Goal: Task Accomplishment & Management: Use online tool/utility

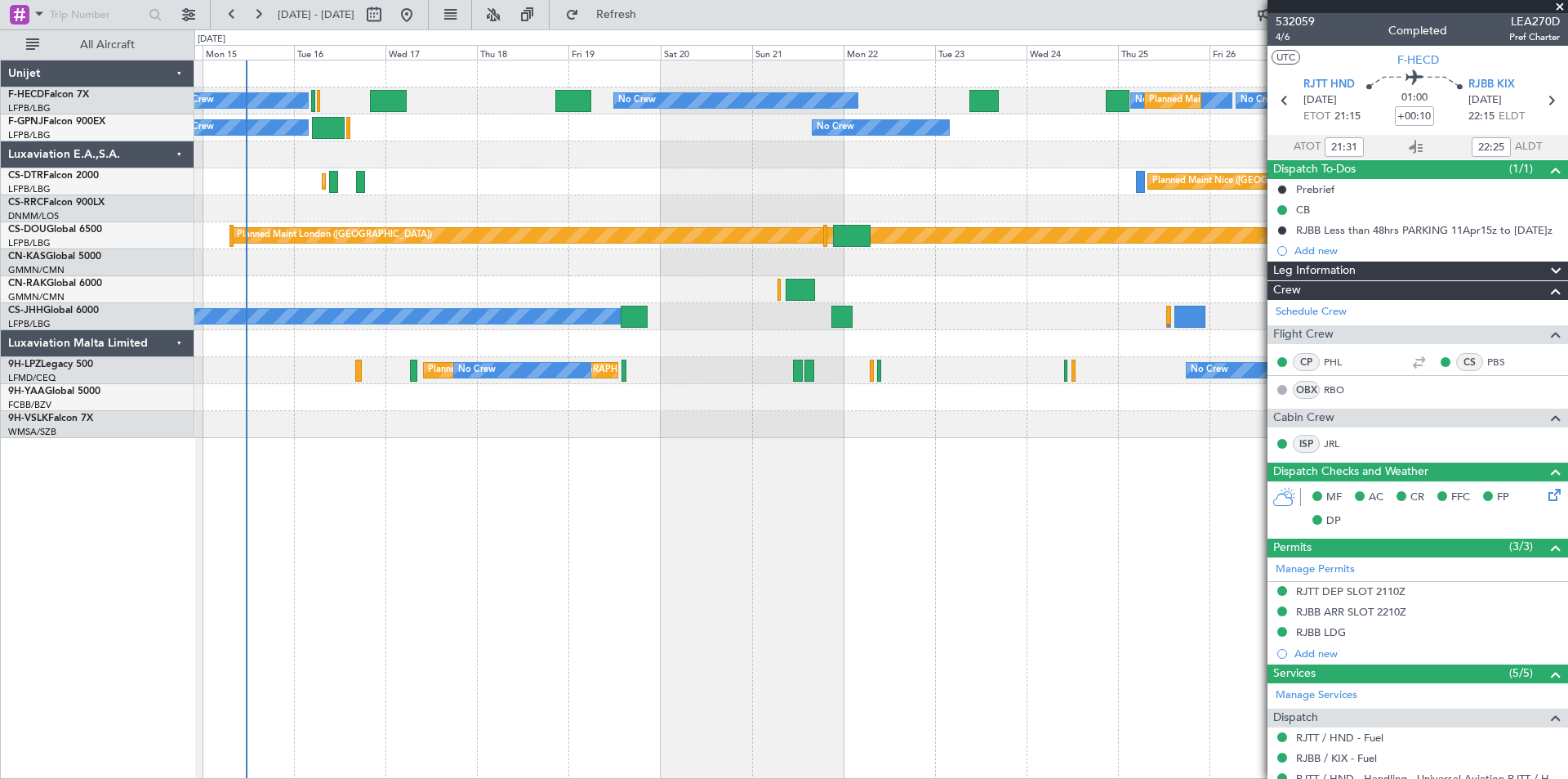
click at [503, 156] on div at bounding box center [880, 155] width 1373 height 27
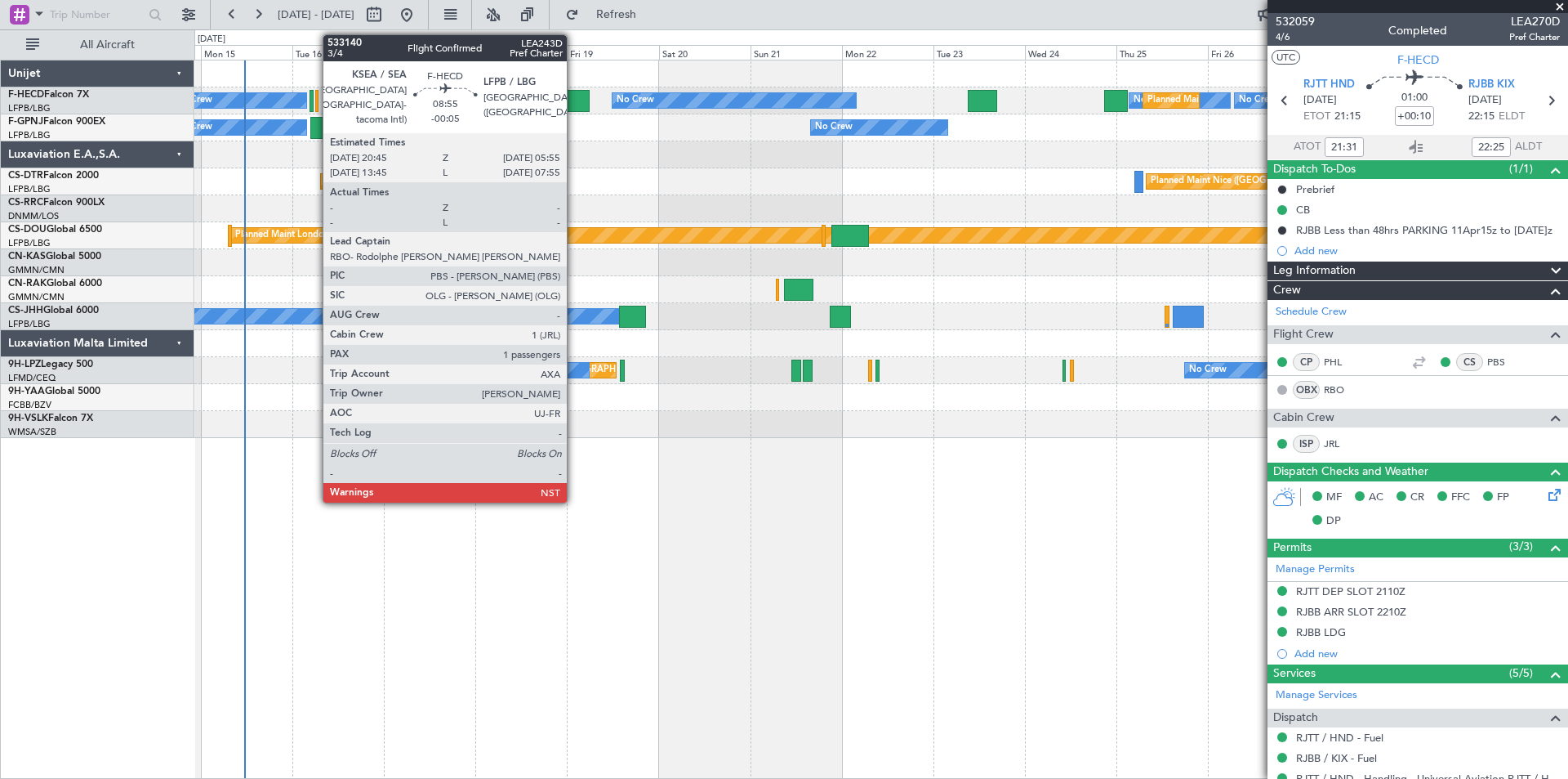
click at [574, 103] on div at bounding box center [571, 101] width 35 height 22
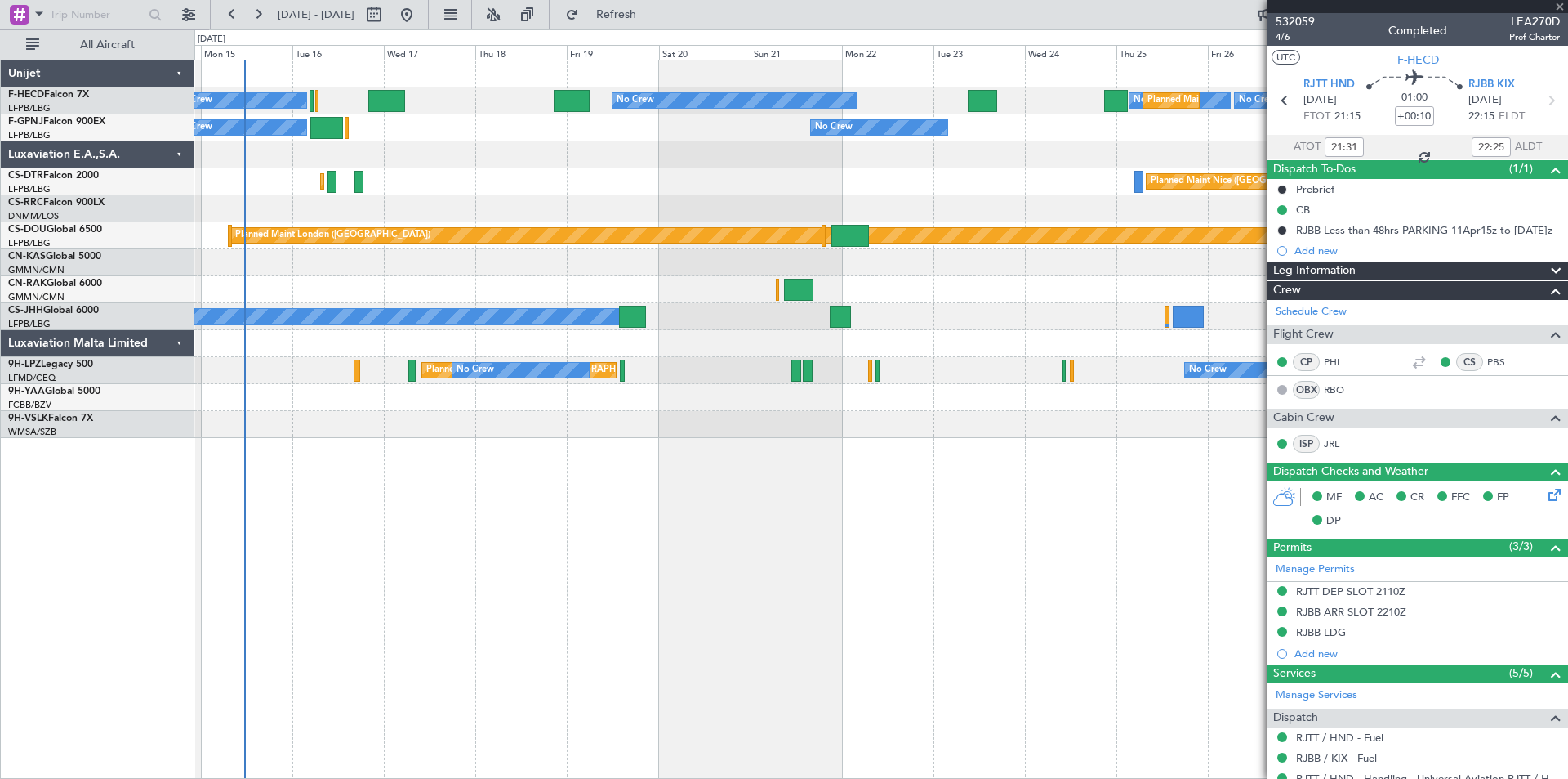
type input "-00:05"
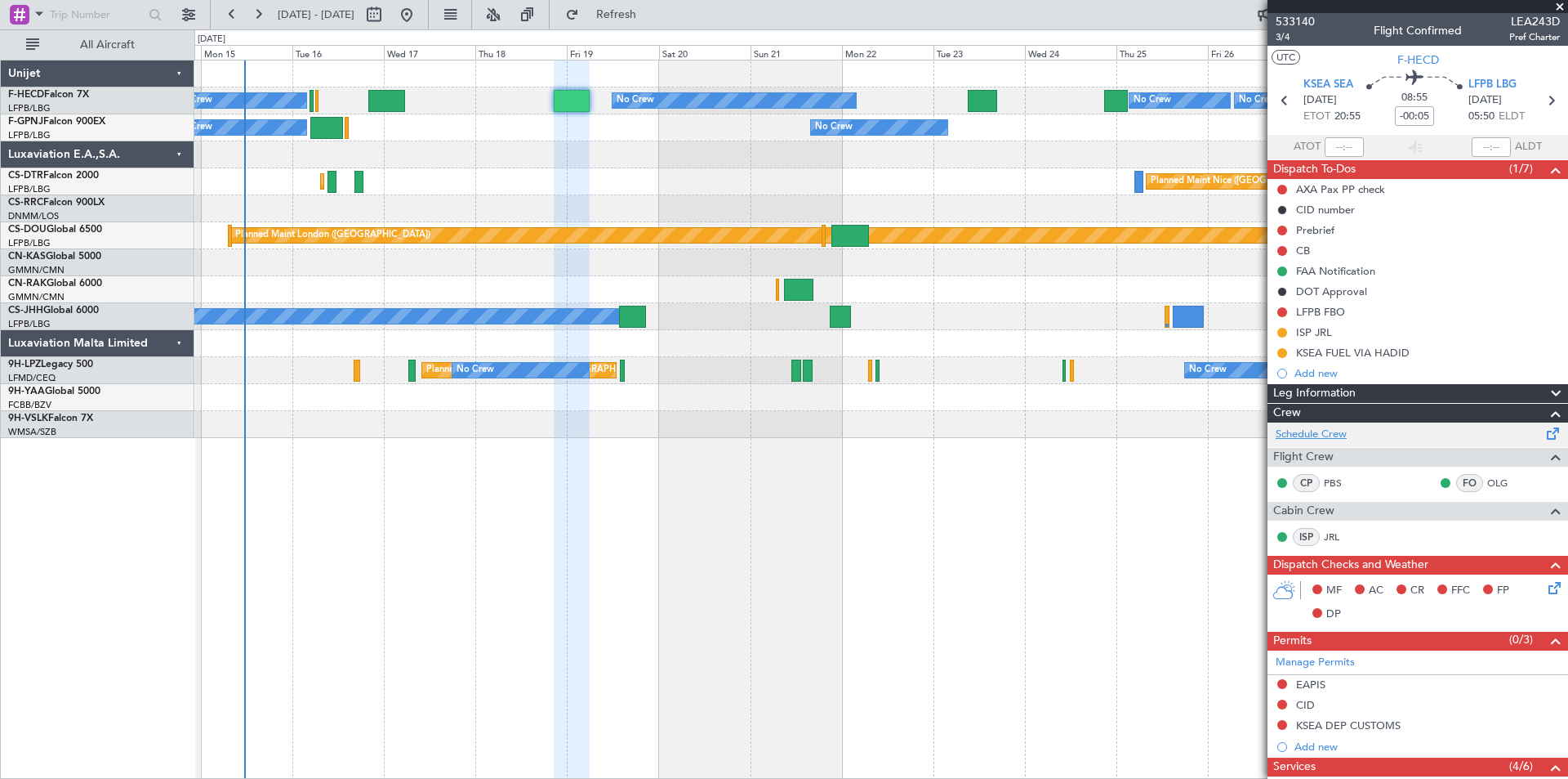
click at [1311, 436] on link "Schedule Crew" at bounding box center [1311, 435] width 71 height 16
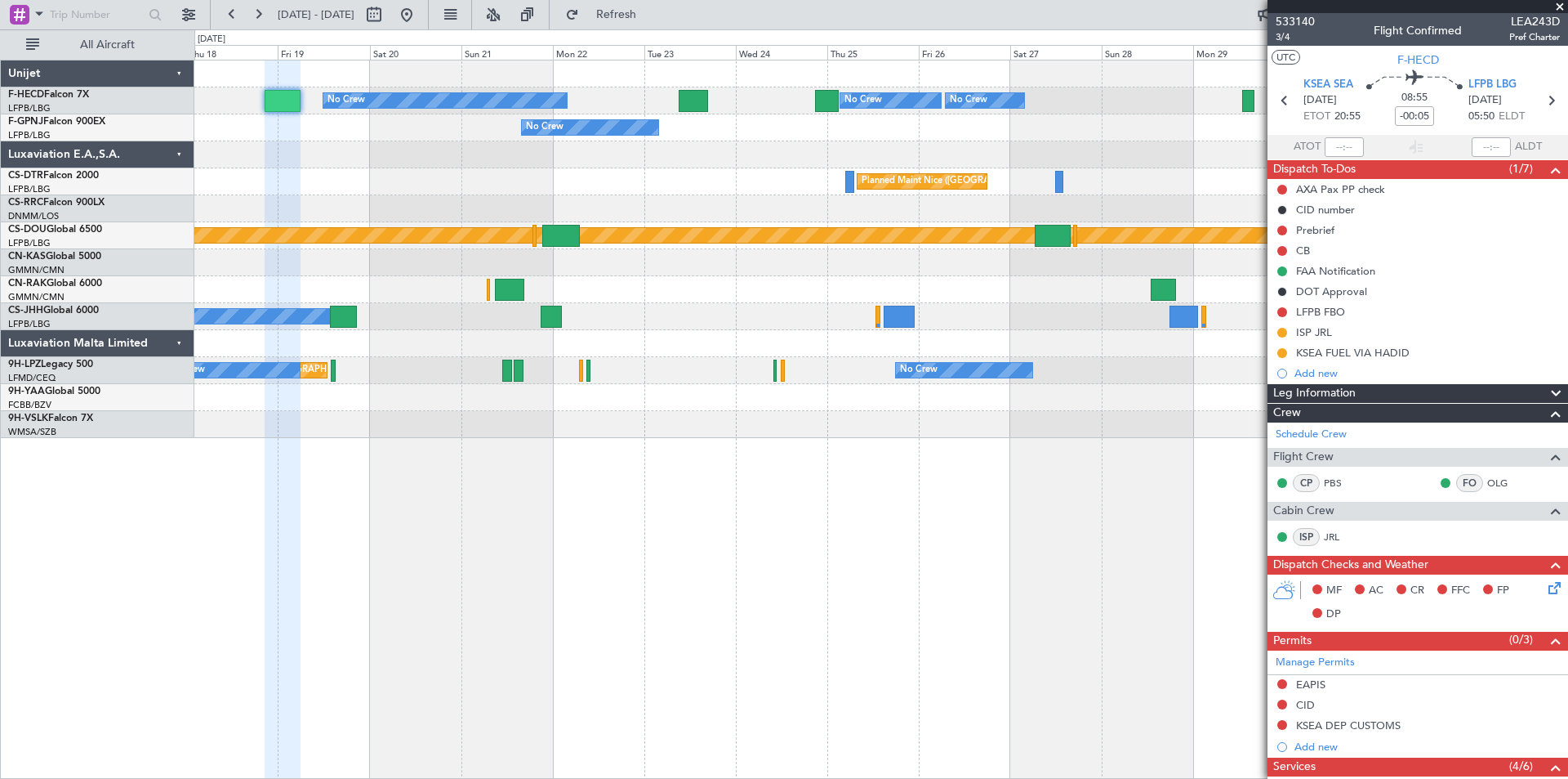
click at [807, 162] on div at bounding box center [880, 155] width 1373 height 27
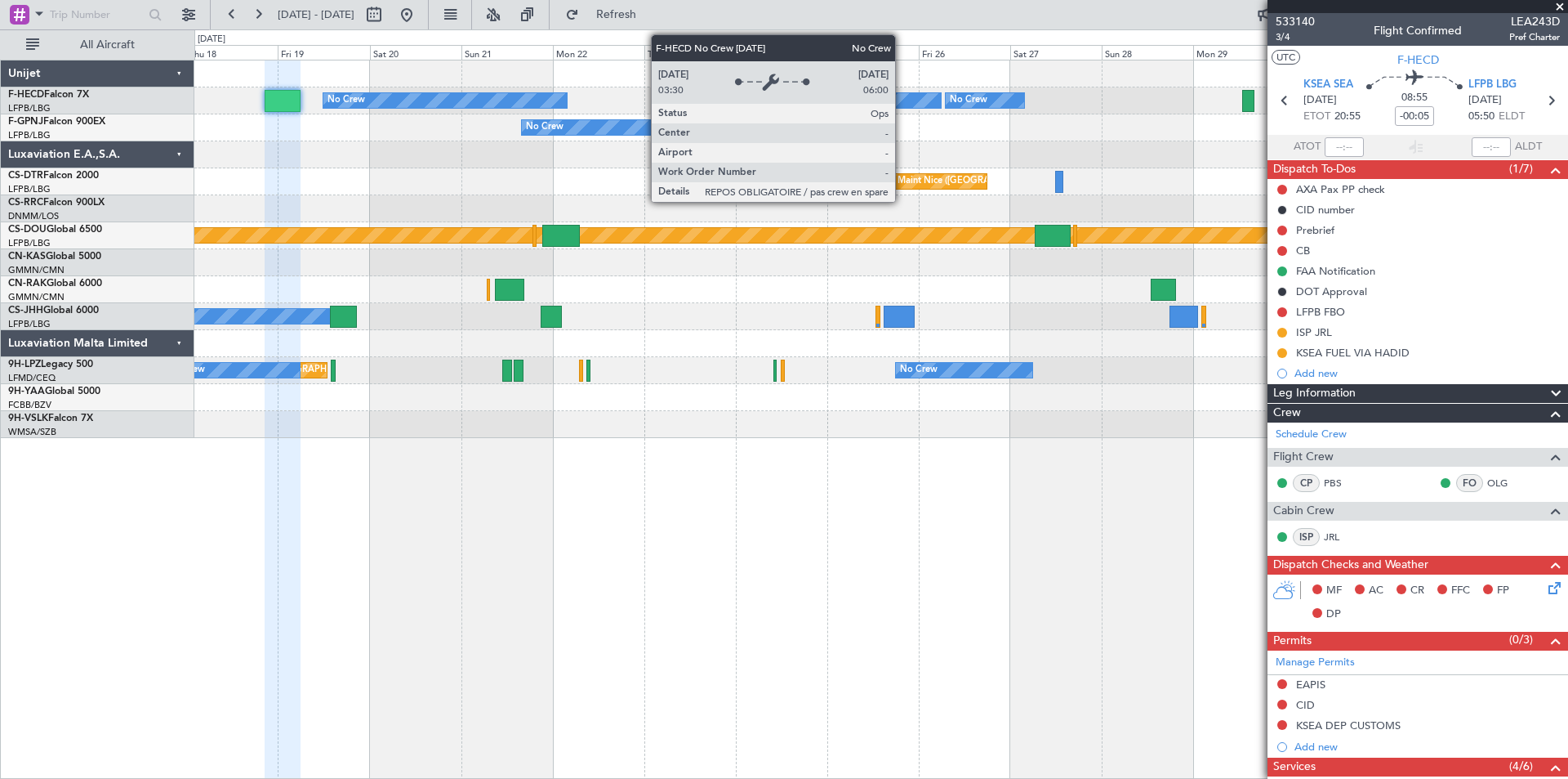
click at [902, 103] on div "No Crew" at bounding box center [889, 100] width 100 height 14
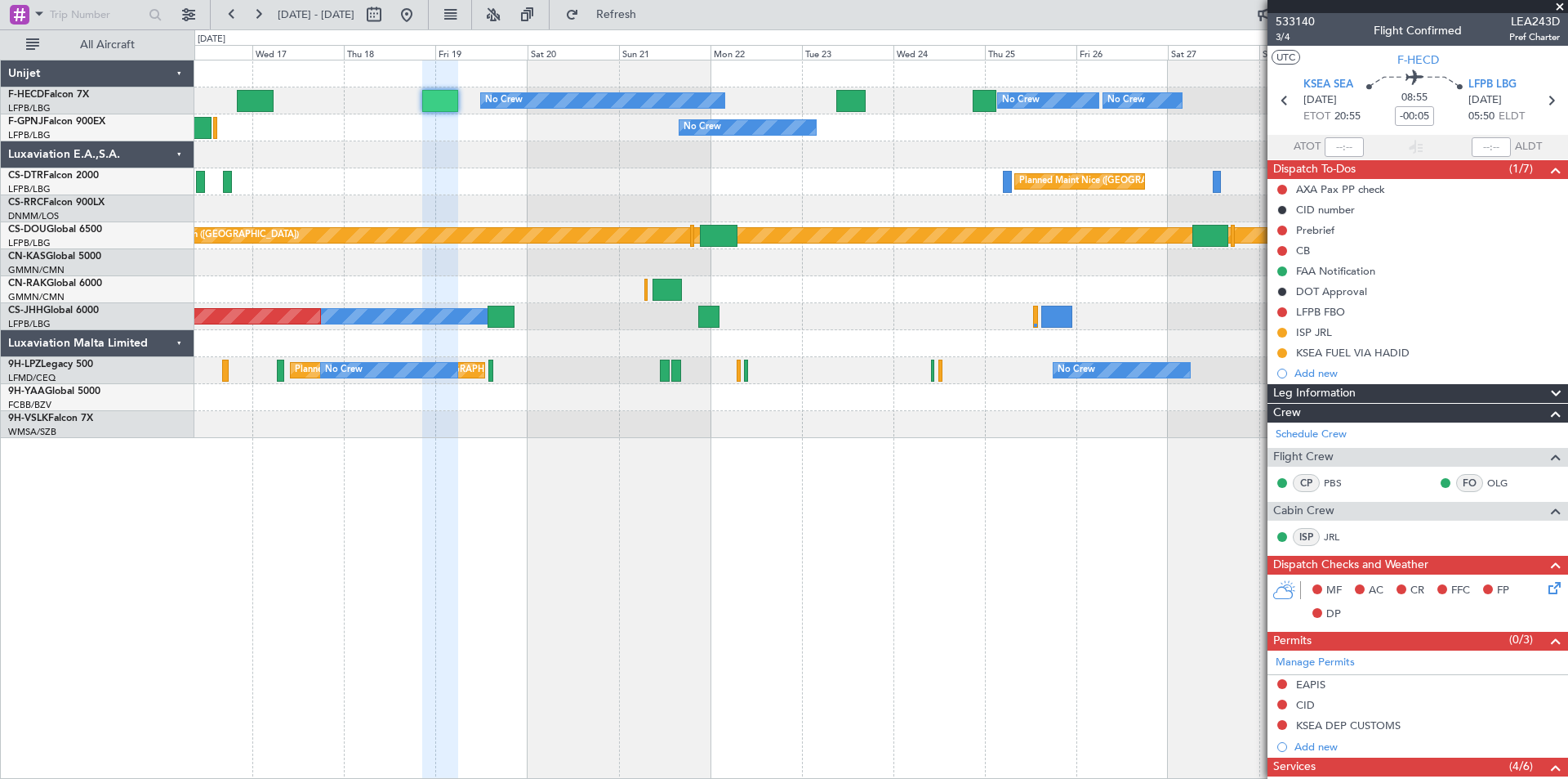
click at [875, 188] on div "Planned Maint Nice ([GEOGRAPHIC_DATA]) Planned Maint Sofia" at bounding box center [880, 182] width 1373 height 27
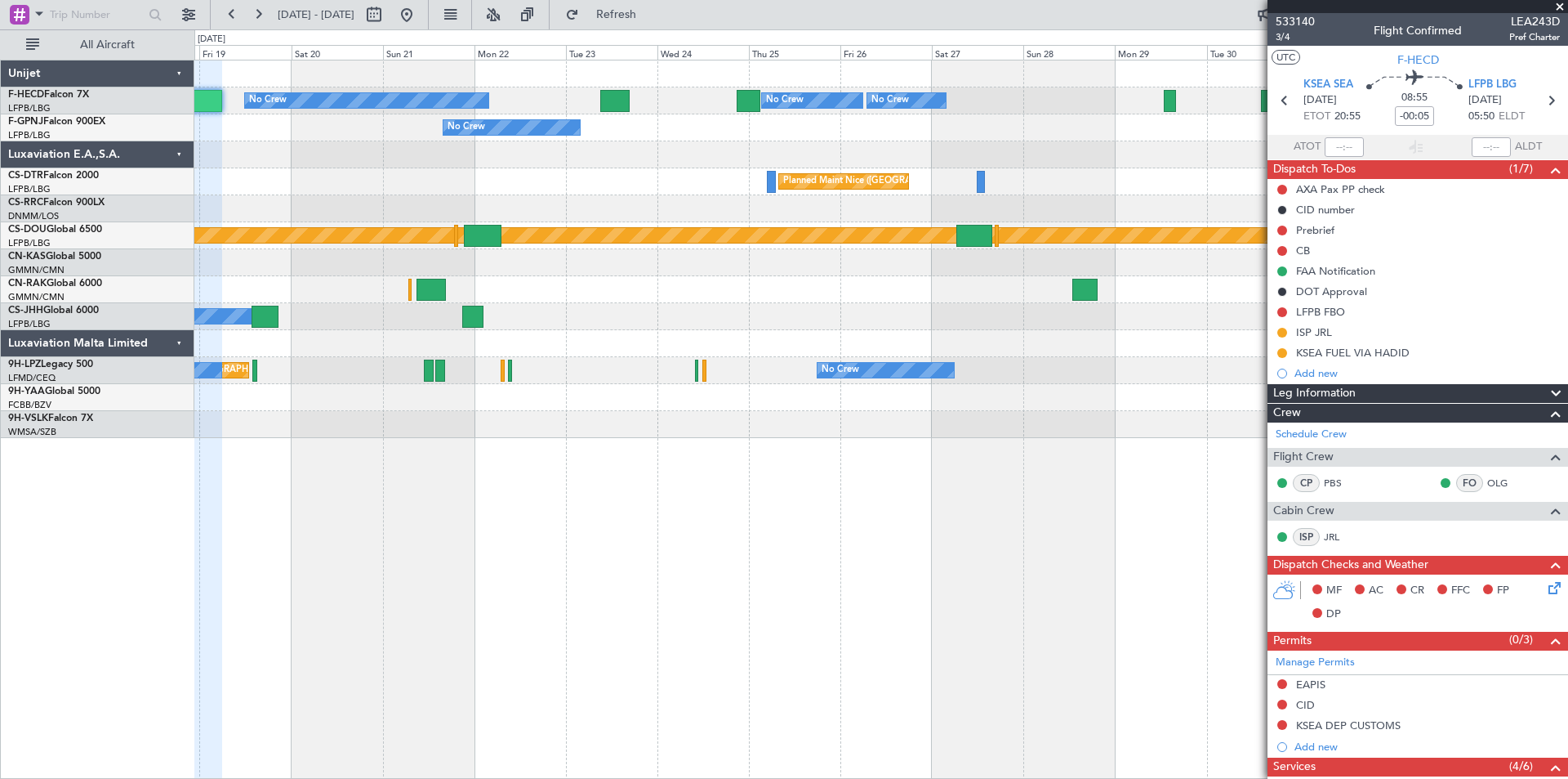
click at [724, 174] on div "No Crew Planned Maint [GEOGRAPHIC_DATA] ([GEOGRAPHIC_DATA]) No Crew No Crew No …" at bounding box center [880, 249] width 1373 height 377
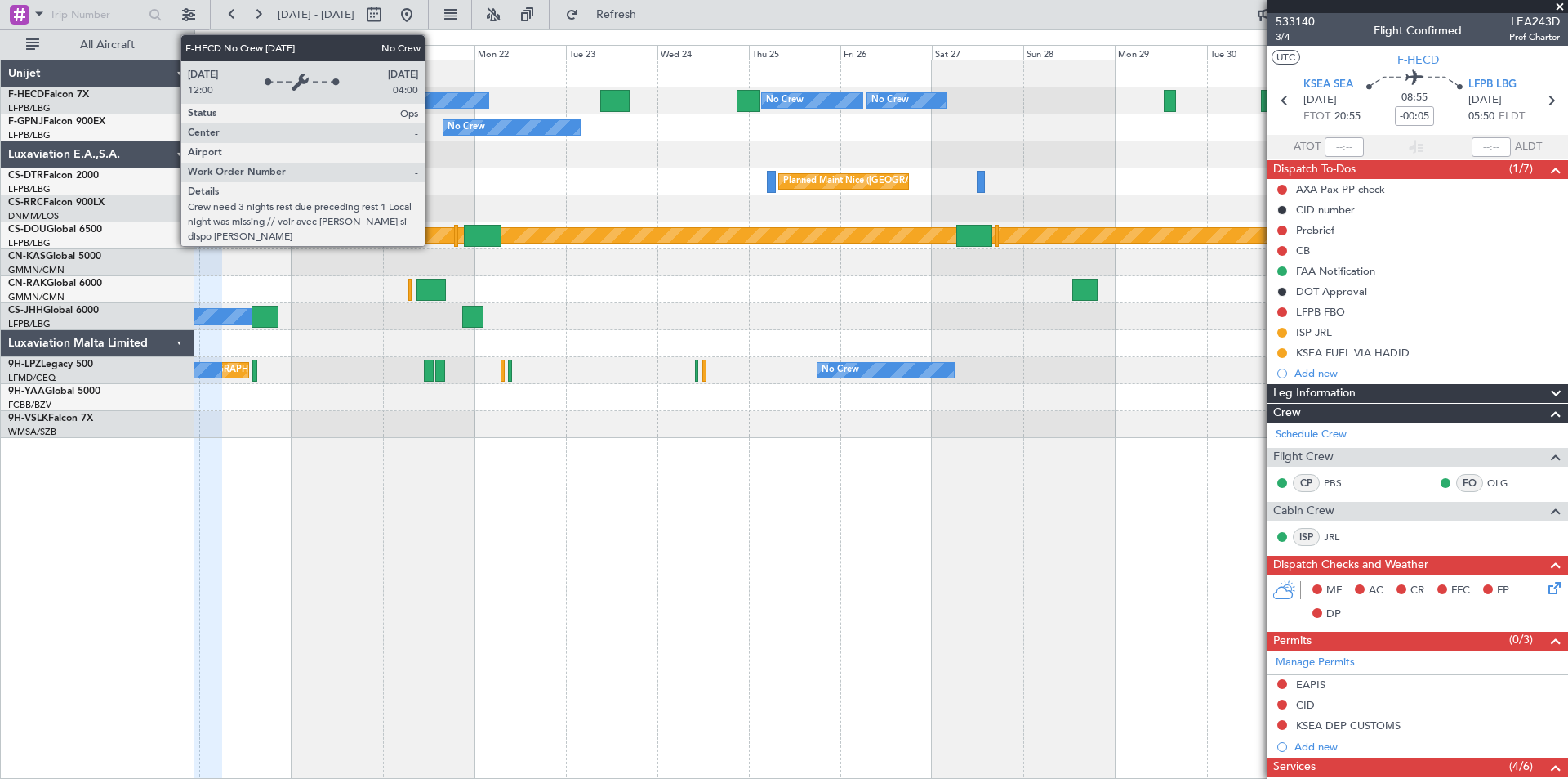
click at [432, 101] on div "No Crew" at bounding box center [365, 100] width 242 height 14
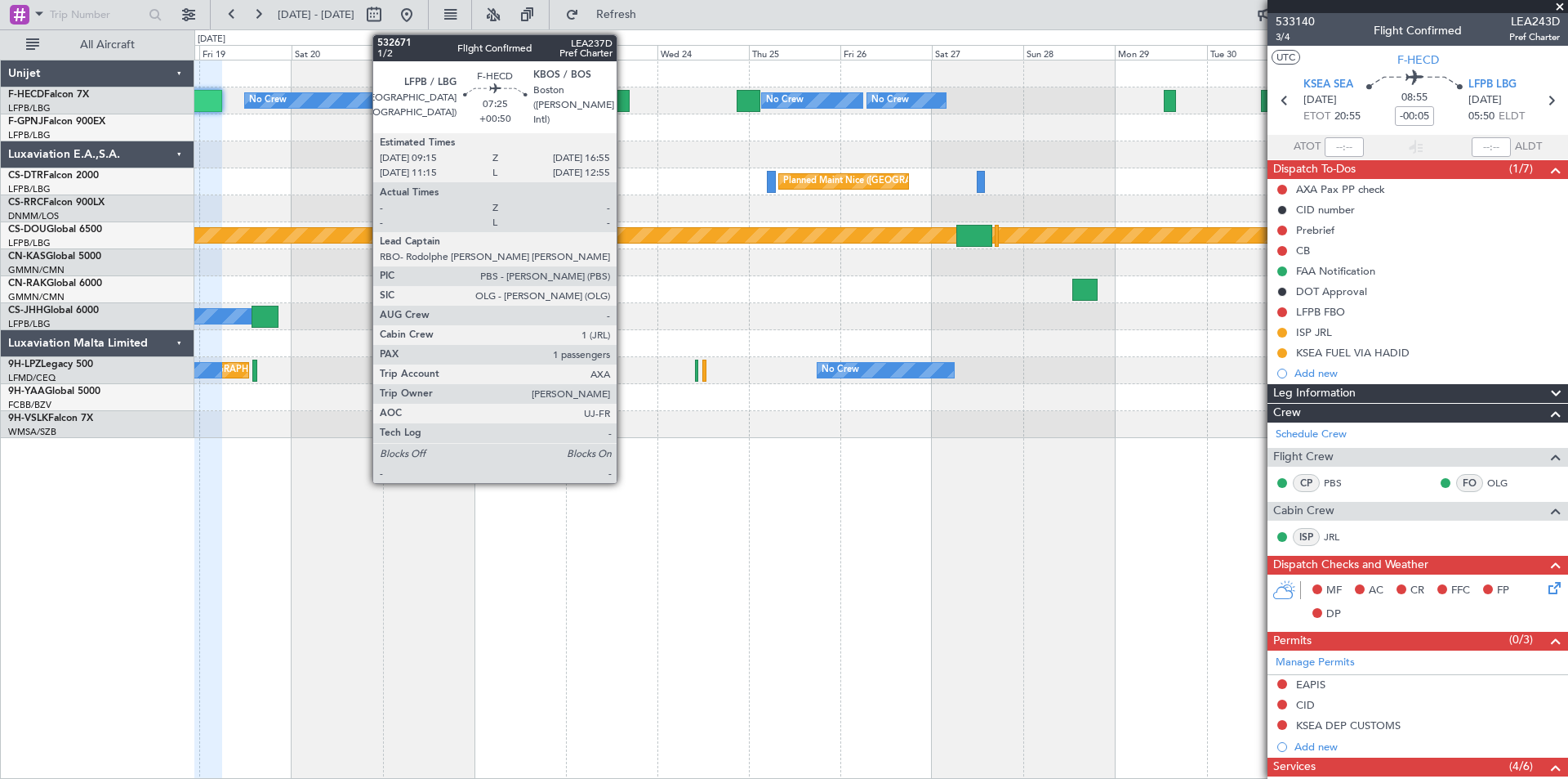
click at [621, 103] on div at bounding box center [615, 101] width 30 height 22
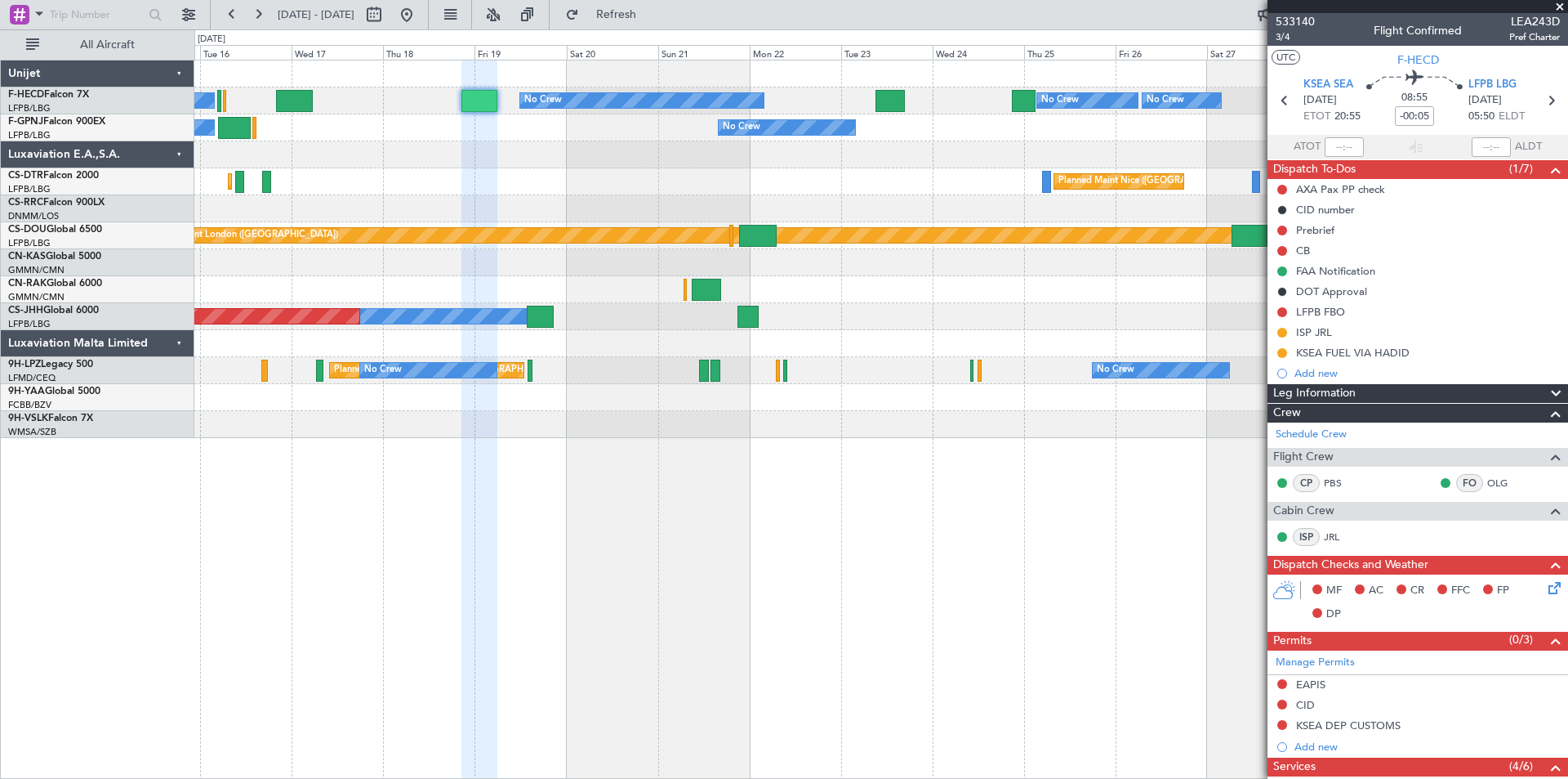
click at [608, 163] on div at bounding box center [880, 155] width 1373 height 27
click at [651, 16] on span "Refresh" at bounding box center [617, 14] width 68 height 12
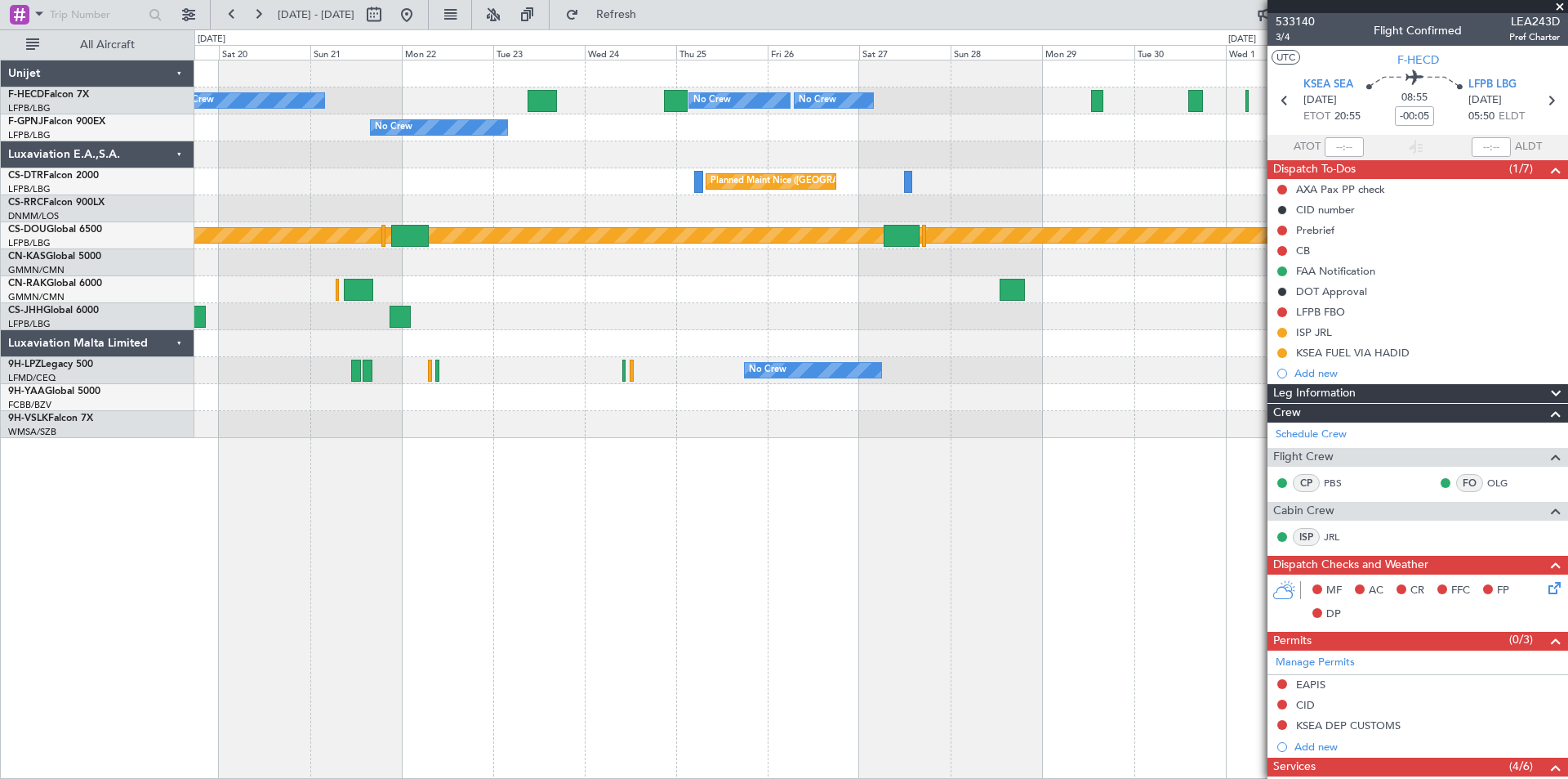
click at [604, 155] on div at bounding box center [880, 155] width 1373 height 27
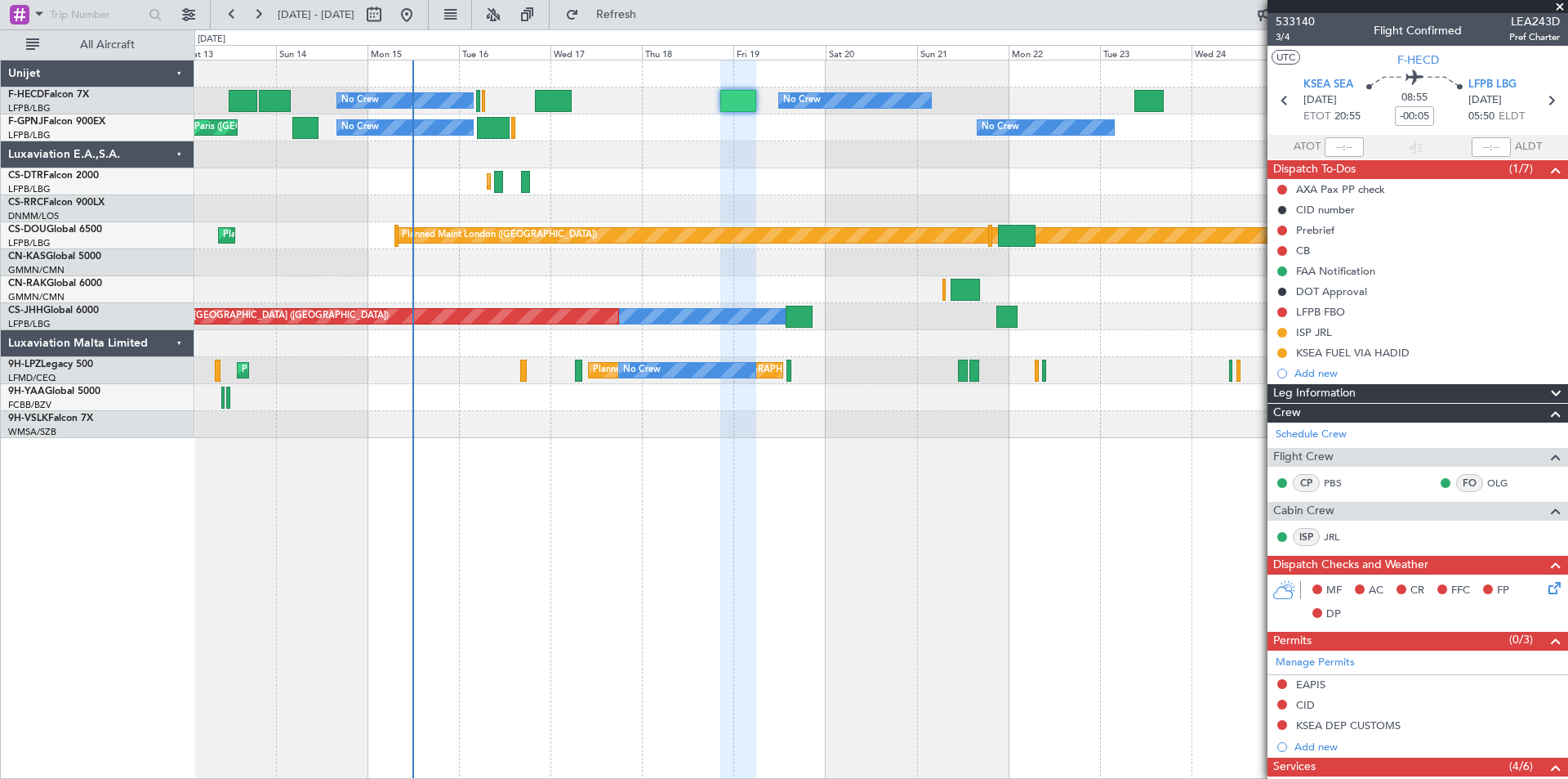
click at [1255, 154] on div "No Crew Planned Maint [GEOGRAPHIC_DATA] ([GEOGRAPHIC_DATA]) No Crew No Crew No …" at bounding box center [880, 249] width 1373 height 377
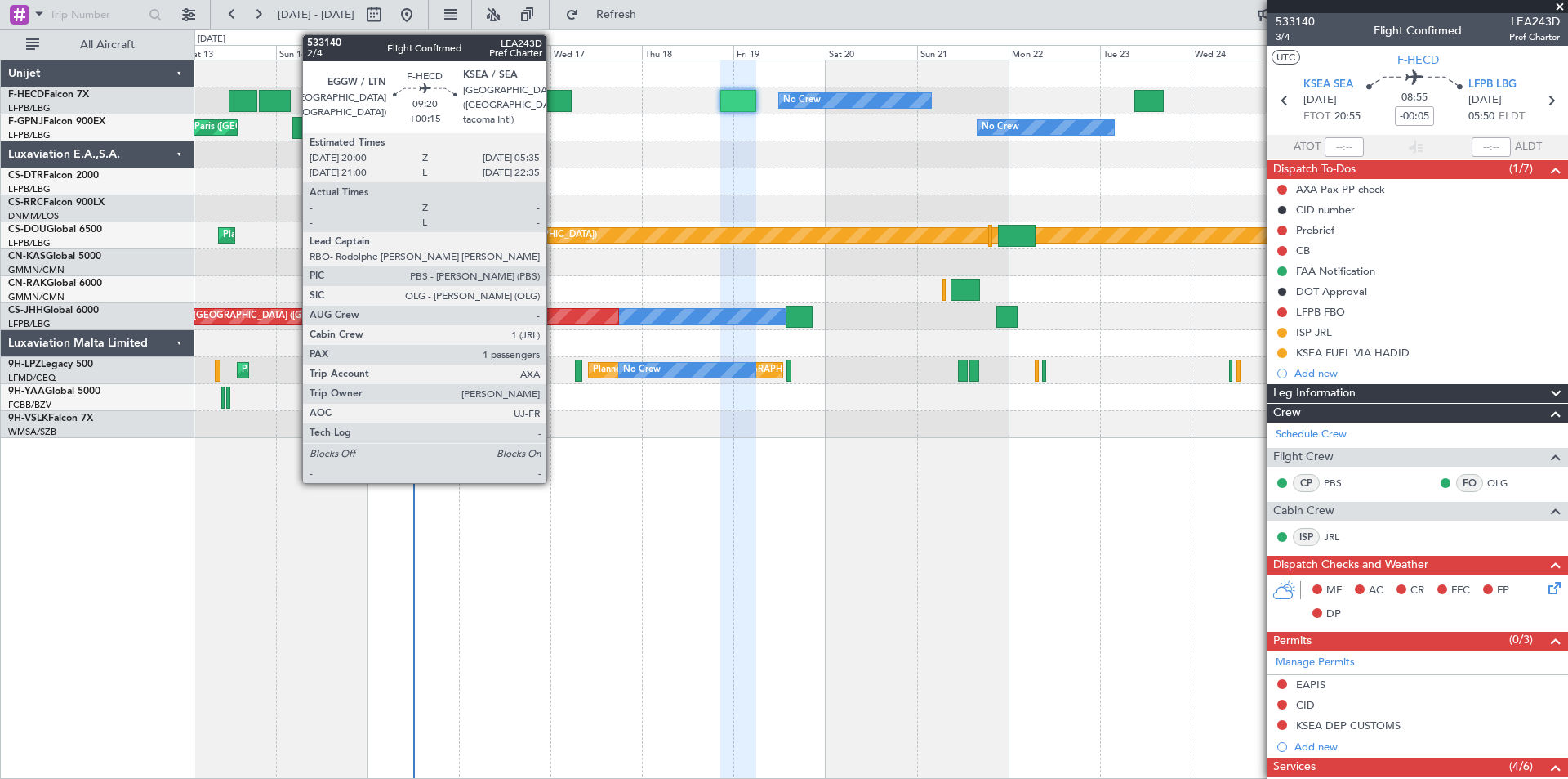
click at [553, 101] on div at bounding box center [553, 101] width 37 height 22
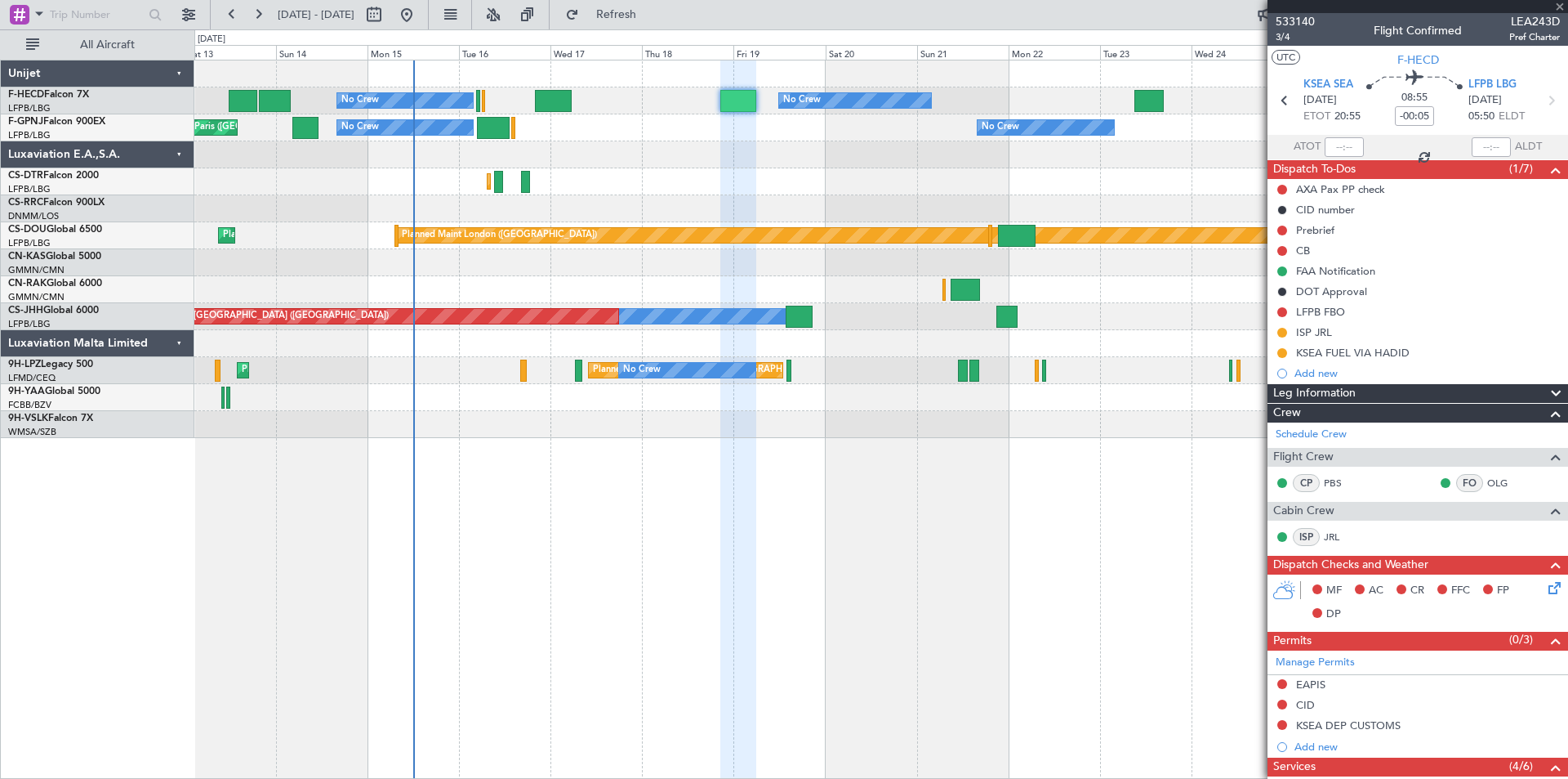
type input "+00:15"
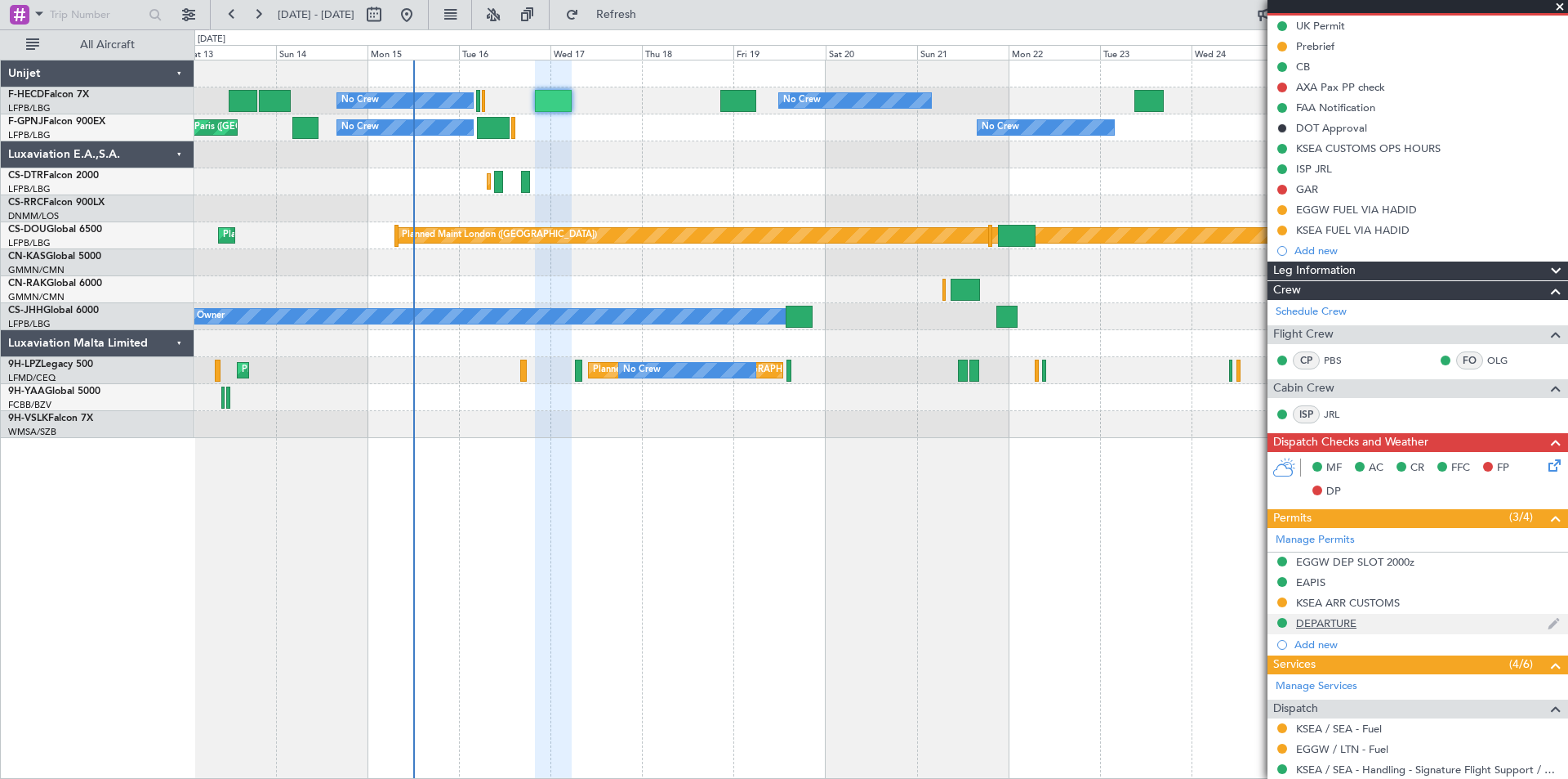
scroll to position [245, 0]
